Goal: Task Accomplishment & Management: Complete application form

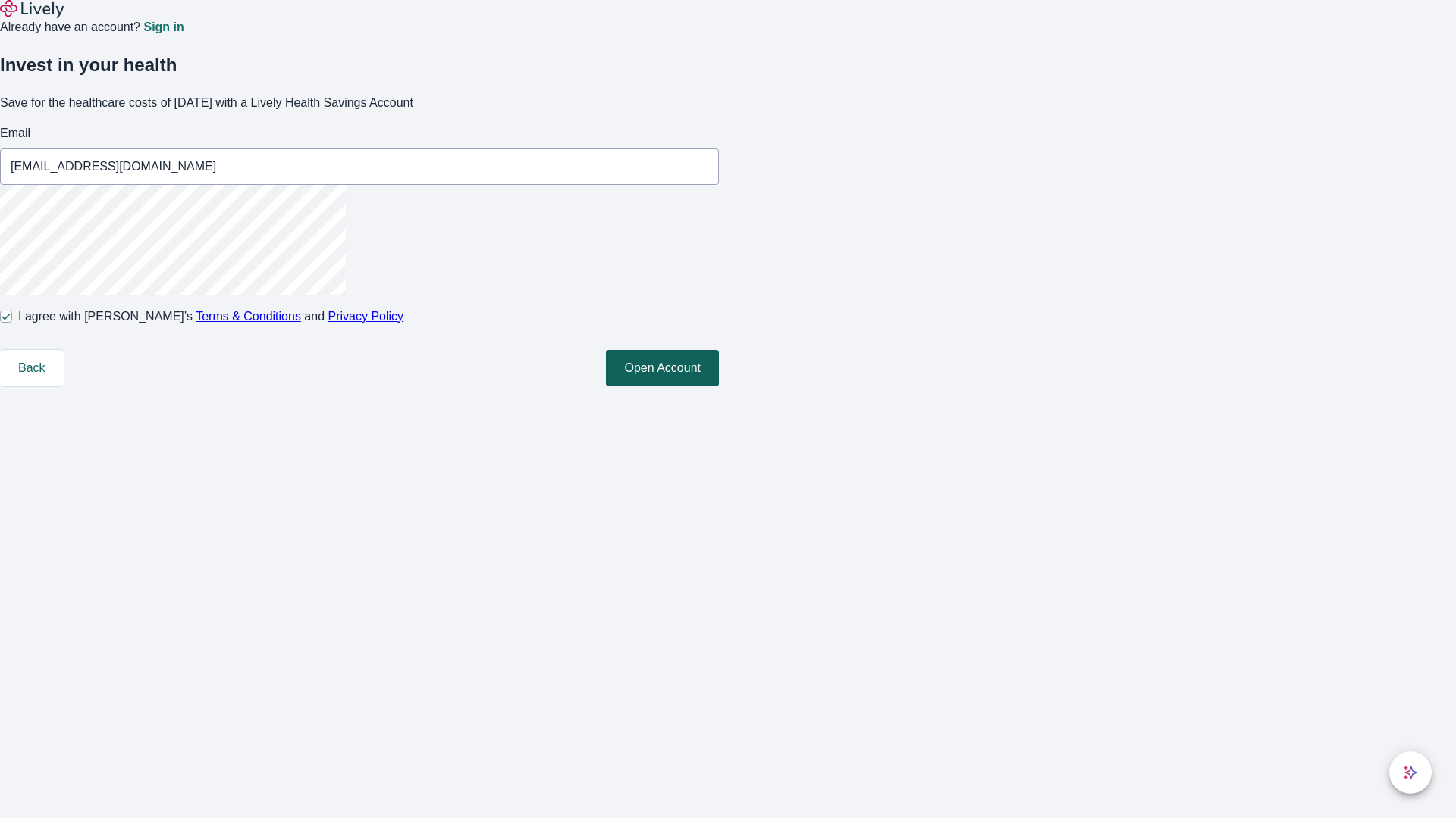
click at [719, 387] on button "Open Account" at bounding box center [662, 368] width 113 height 36
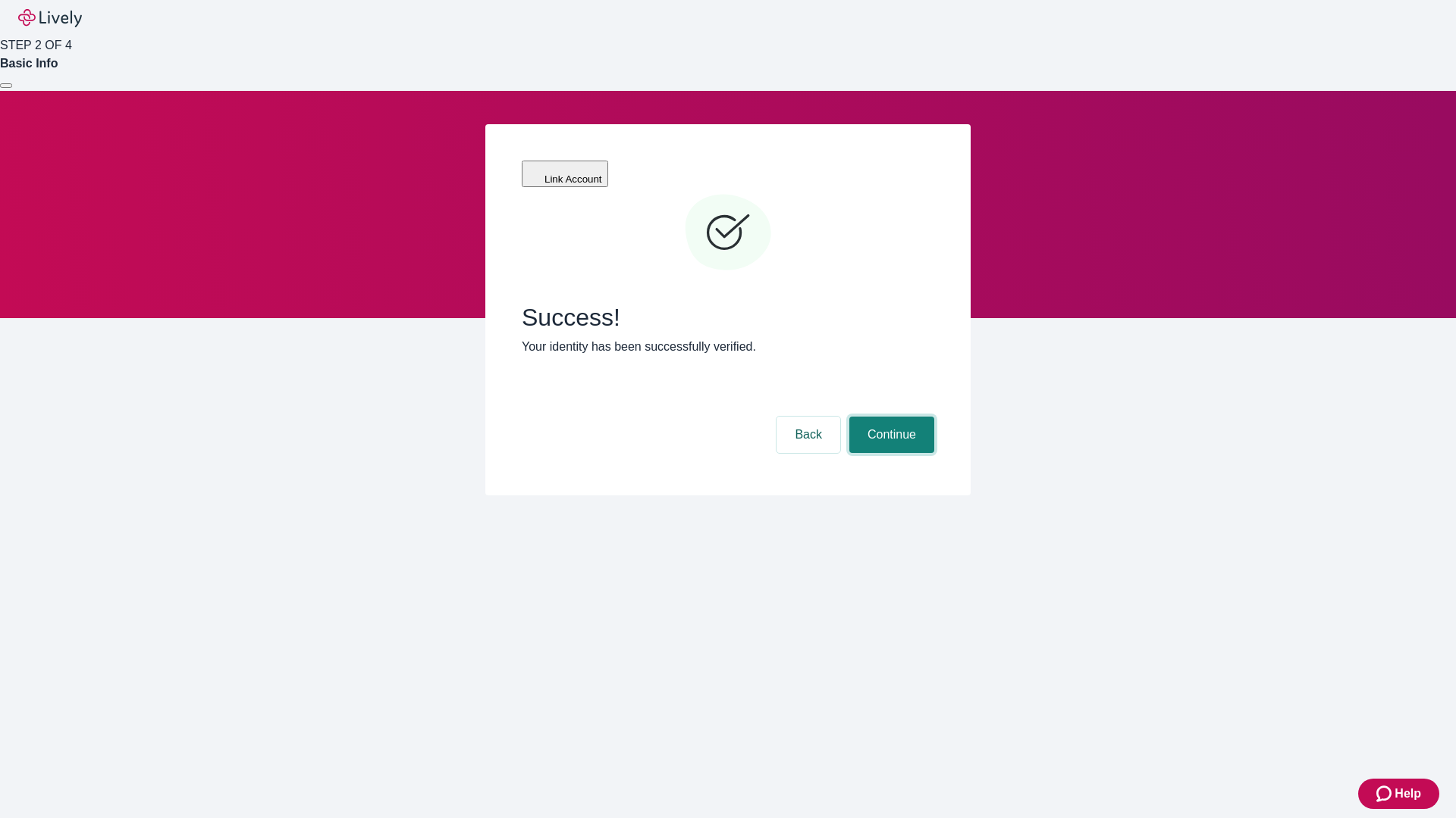
click at [889, 417] on button "Continue" at bounding box center [892, 435] width 85 height 36
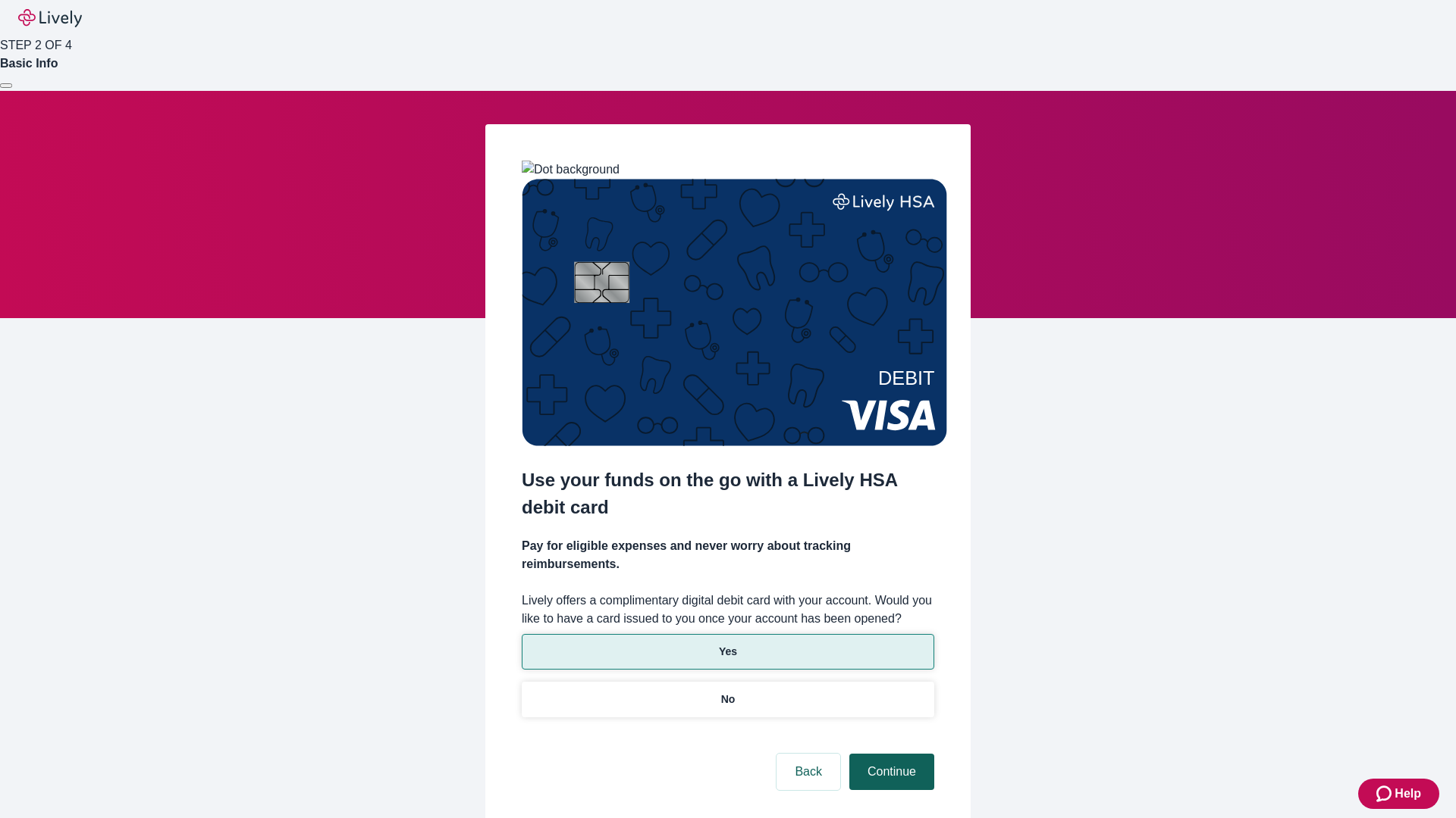
click at [727, 644] on p "Yes" at bounding box center [728, 653] width 18 height 16
click at [889, 754] on button "Continue" at bounding box center [892, 772] width 85 height 36
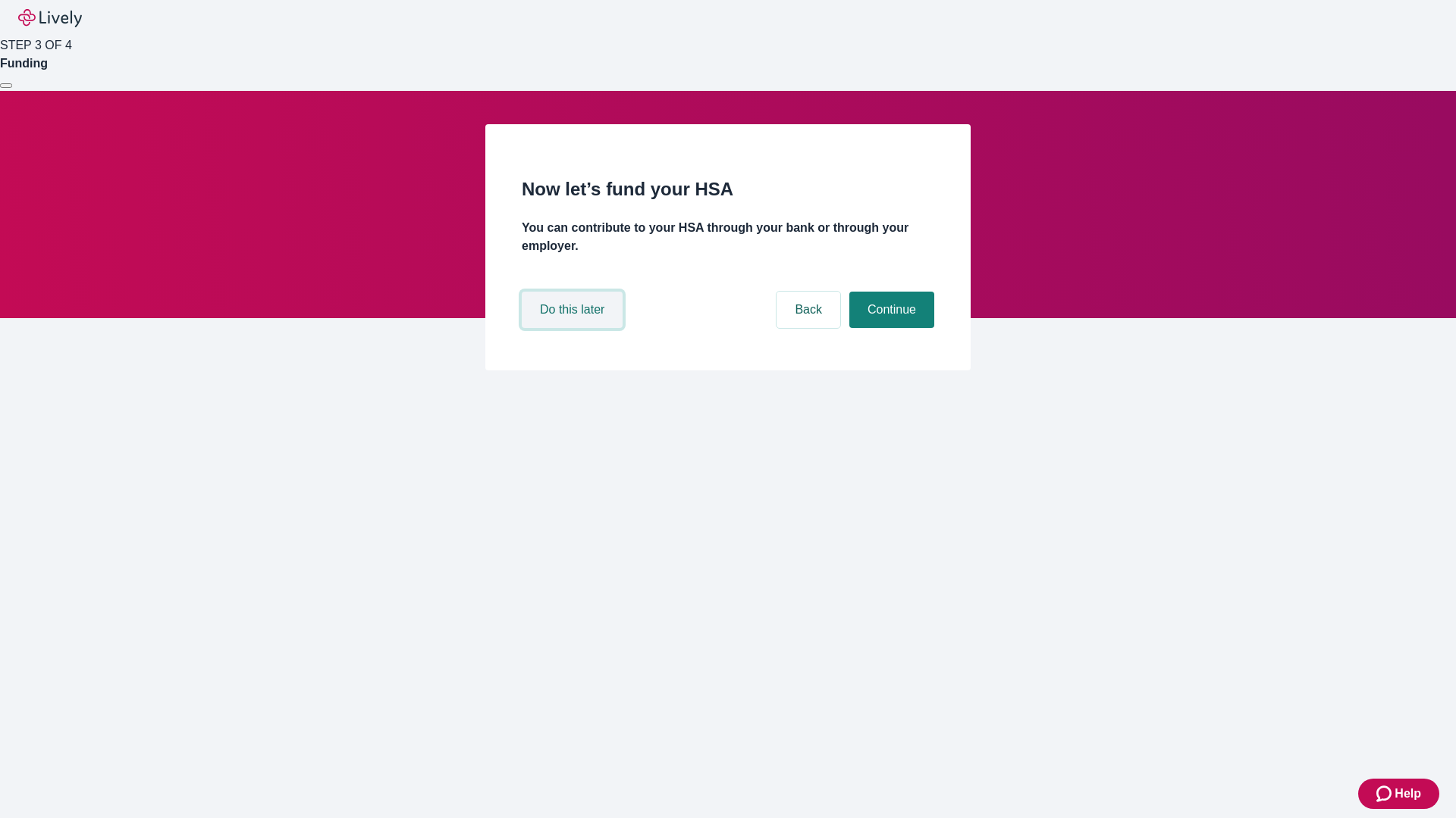
click at [574, 328] on button "Do this later" at bounding box center [572, 310] width 100 height 36
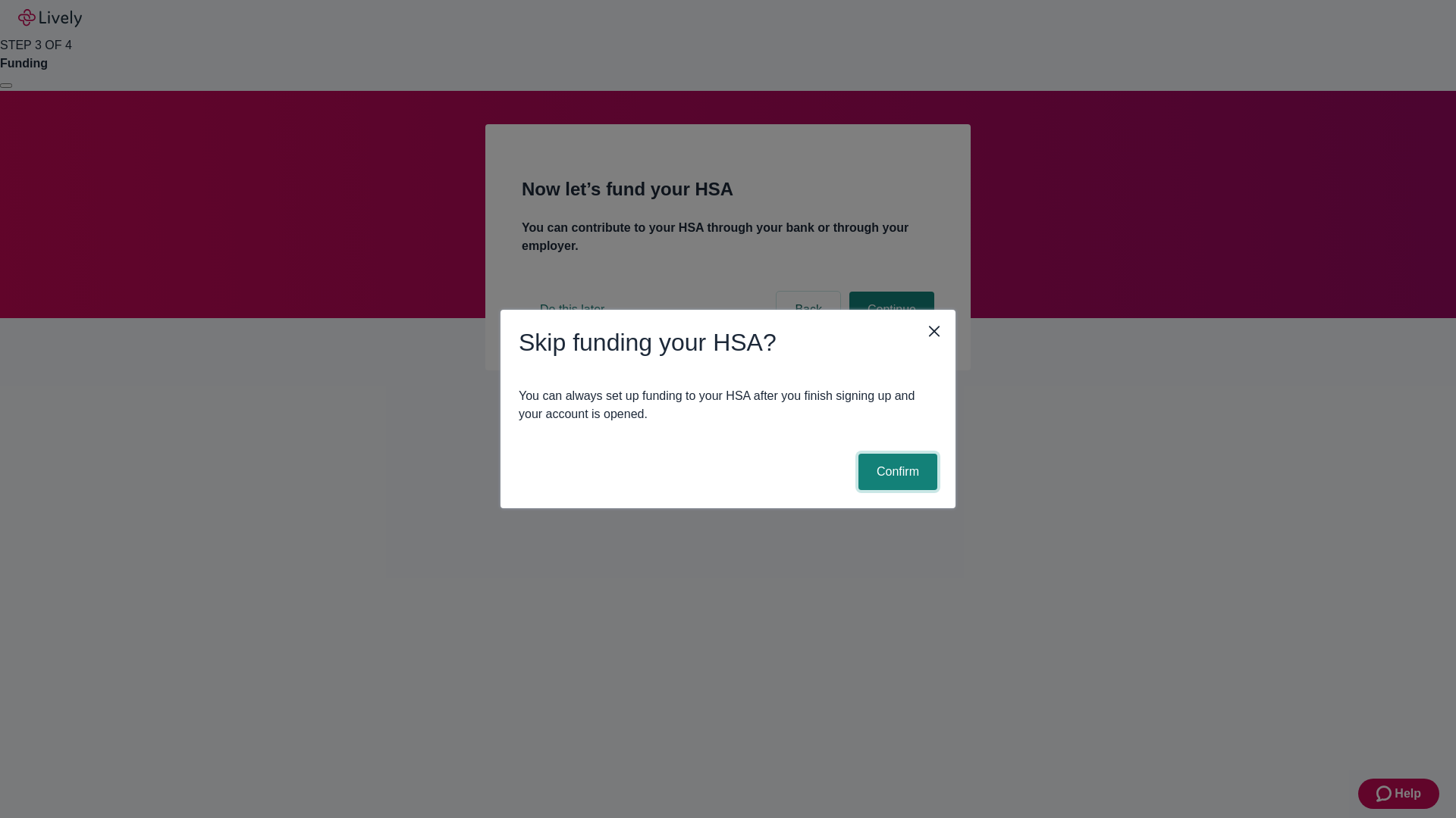
click at [895, 472] on button "Confirm" at bounding box center [897, 472] width 79 height 36
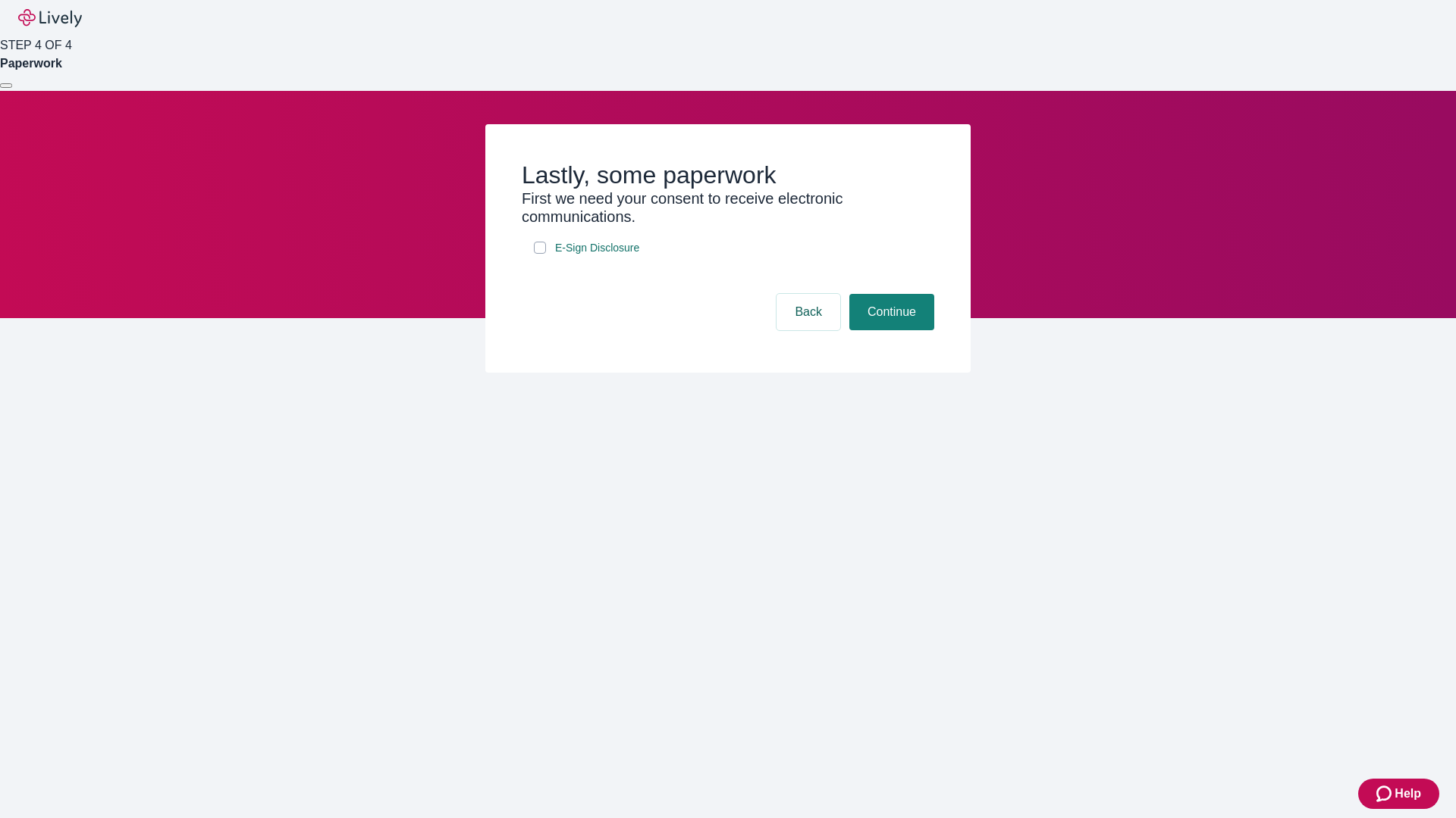
click at [540, 254] on input "E-Sign Disclosure" at bounding box center [539, 247] width 12 height 12
checkbox input "true"
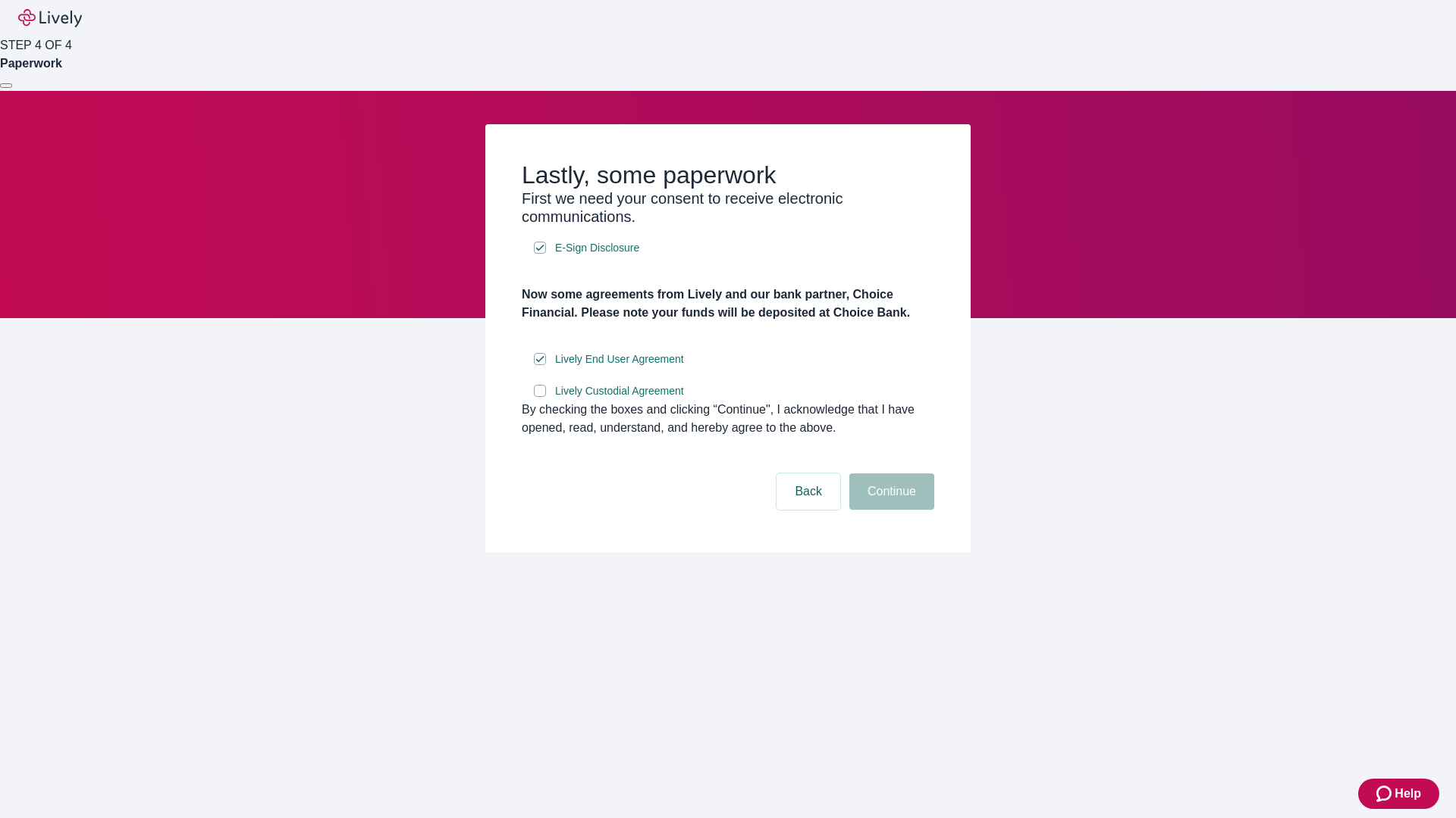
click at [540, 397] on input "Lively Custodial Agreement" at bounding box center [539, 390] width 12 height 12
checkbox input "true"
click at [889, 510] on button "Continue" at bounding box center [892, 492] width 85 height 36
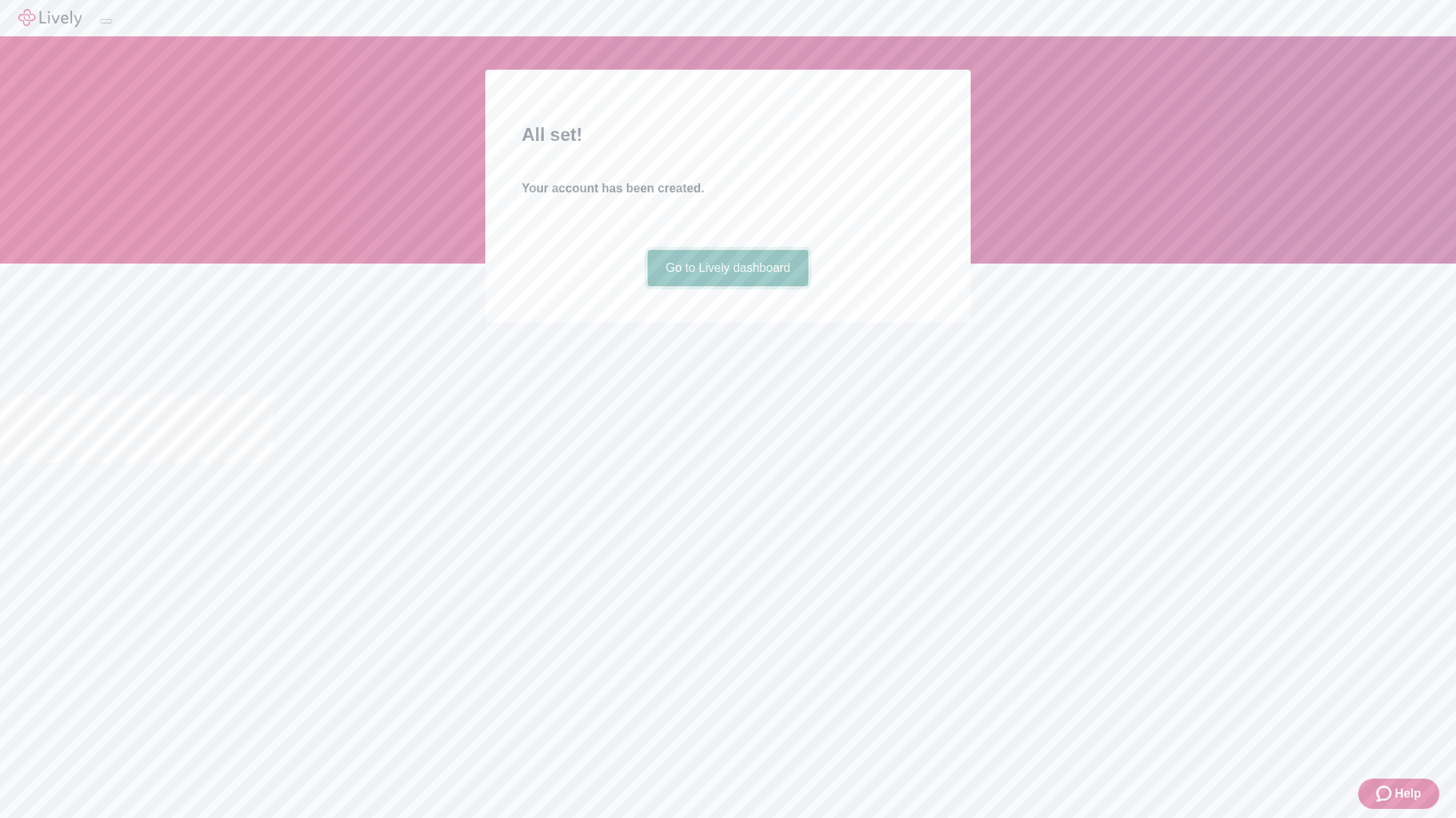
click at [727, 287] on link "Go to Lively dashboard" at bounding box center [728, 268] width 162 height 36
